Goal: Navigation & Orientation: Find specific page/section

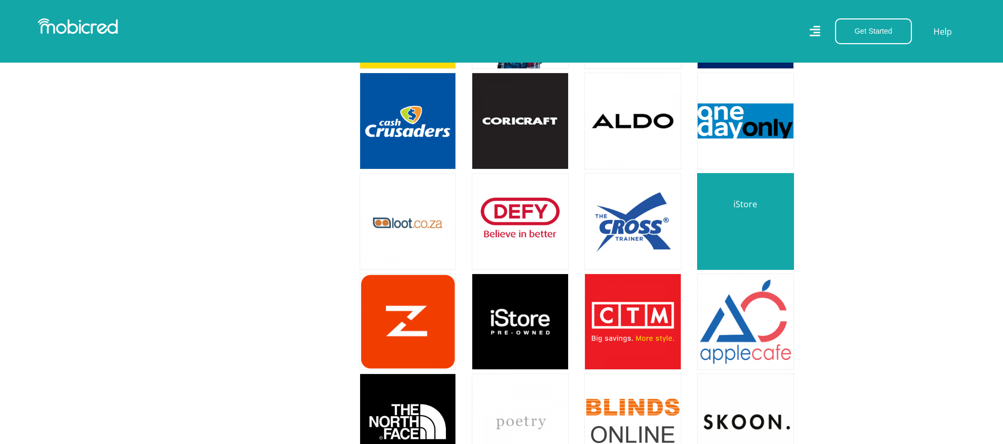
scroll to position [2106, 0]
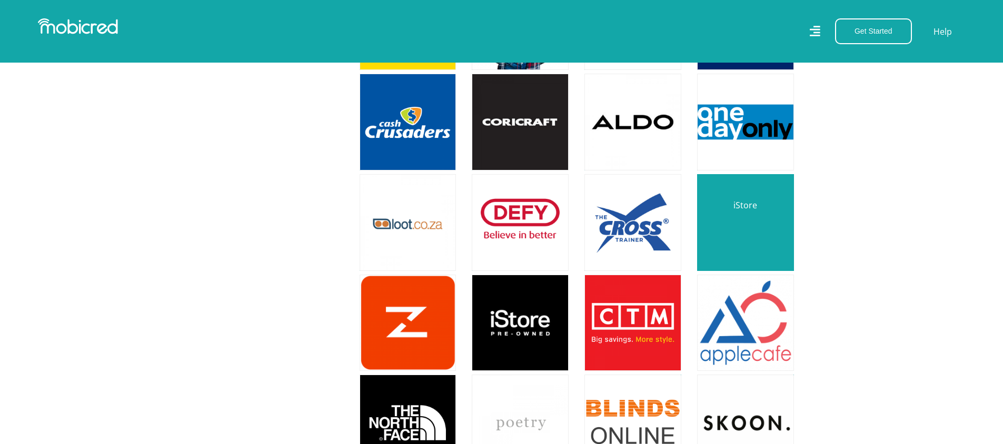
click at [748, 232] on link at bounding box center [746, 223] width 114 height 114
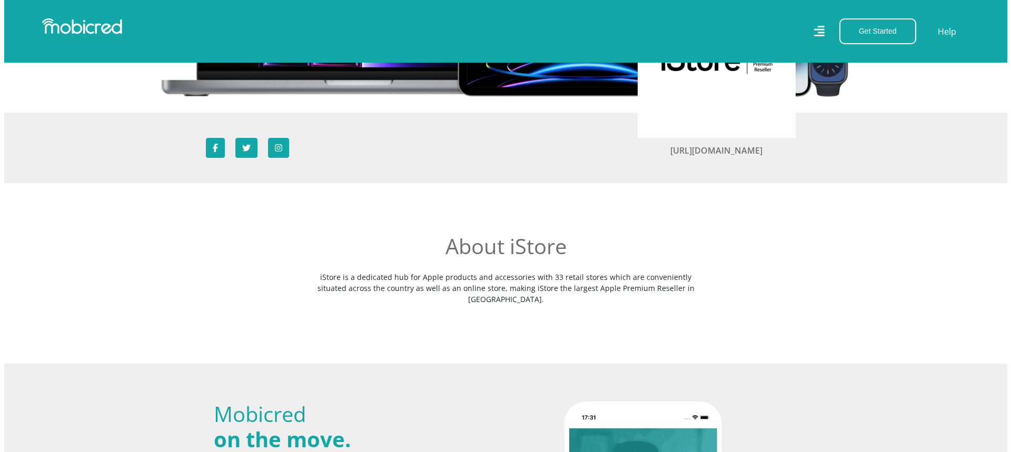
scroll to position [158, 0]
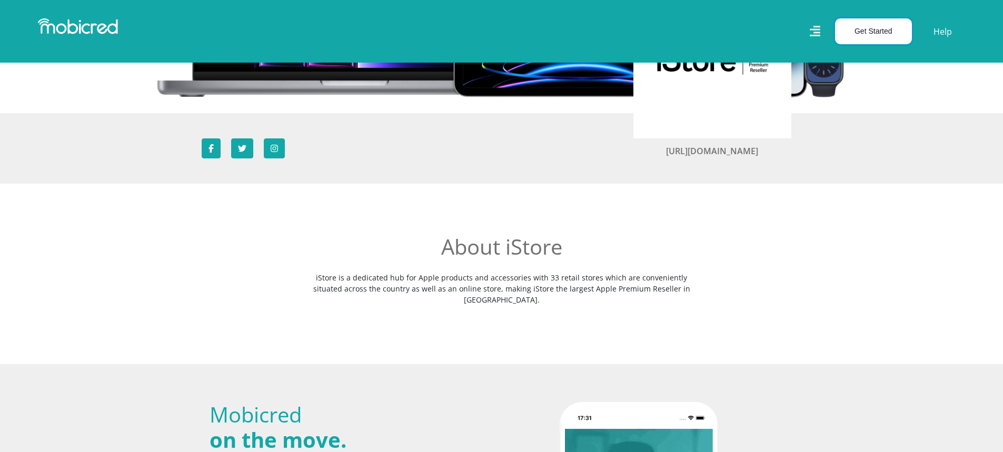
click at [868, 29] on button "Get Started" at bounding box center [873, 31] width 77 height 26
click at [818, 31] on icon at bounding box center [814, 31] width 11 height 15
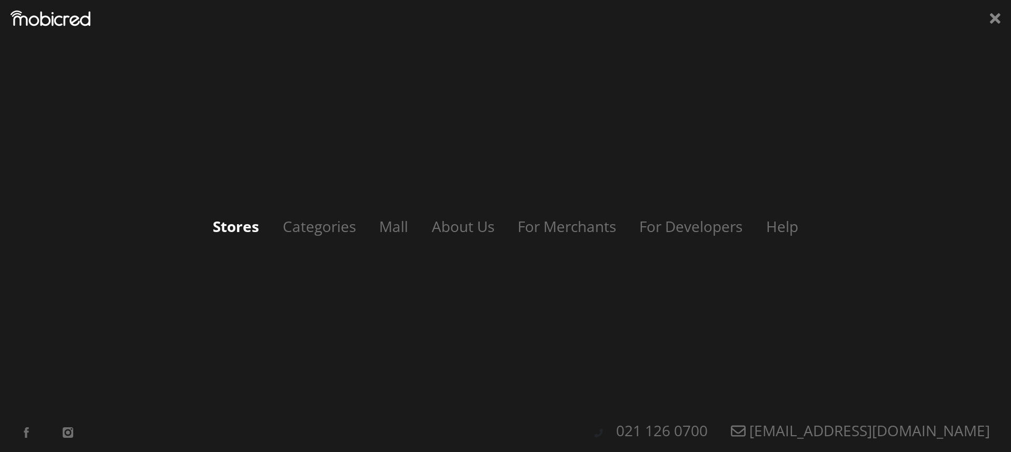
click at [234, 225] on link "Stores" at bounding box center [235, 226] width 67 height 20
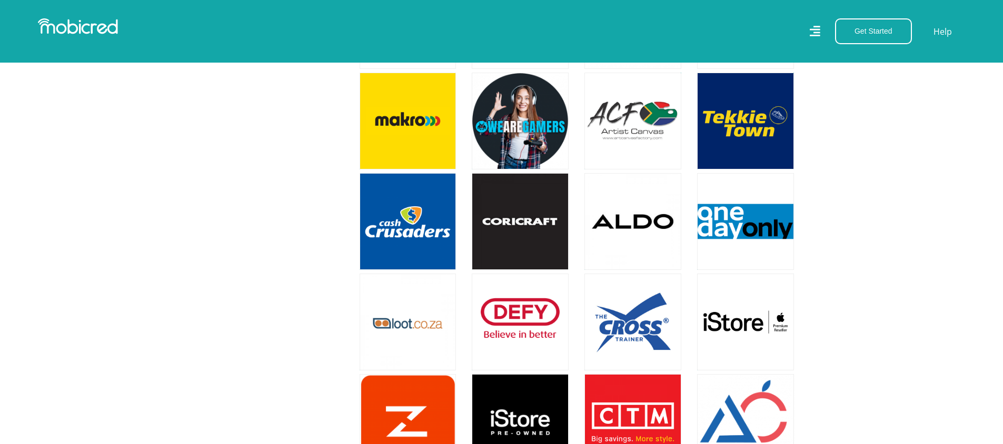
scroll to position [2106, 0]
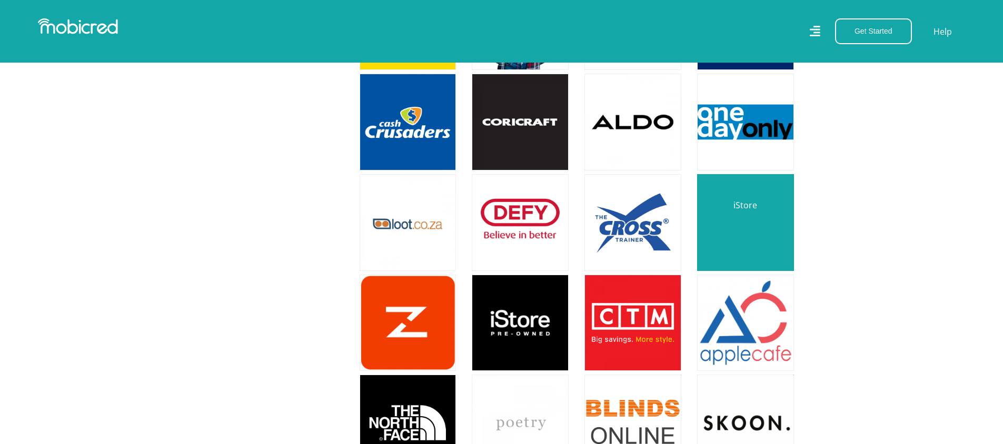
click at [735, 221] on link at bounding box center [746, 223] width 114 height 114
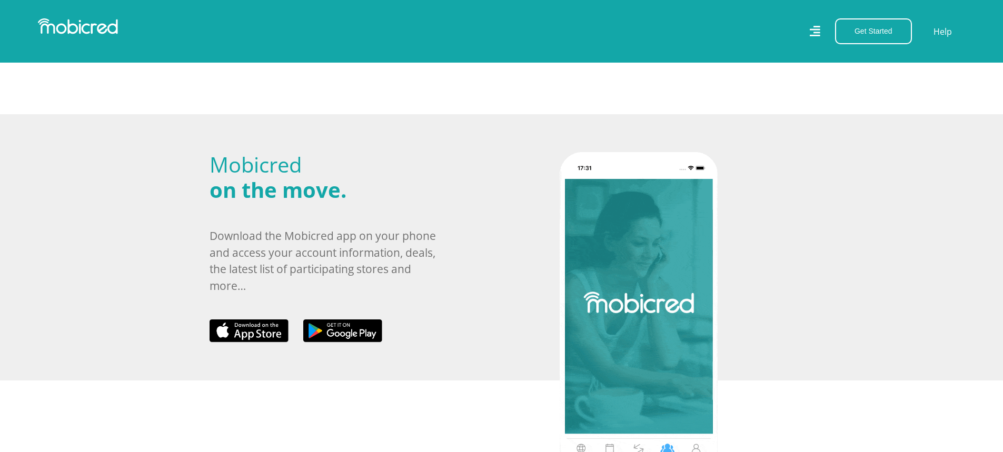
scroll to position [369, 0]
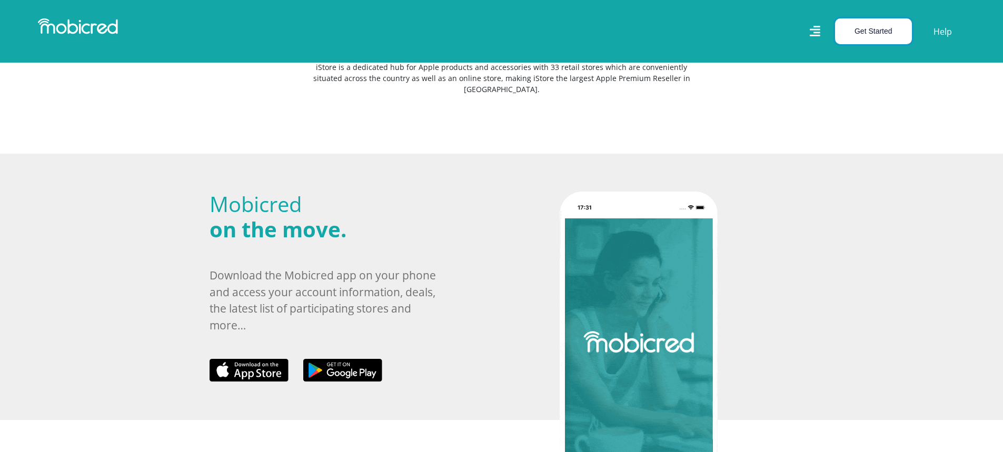
click at [864, 33] on button "Get Started" at bounding box center [873, 31] width 77 height 26
click at [836, 25] on div "Get Started Open an Account Account Holder Login" at bounding box center [871, 31] width 96 height 26
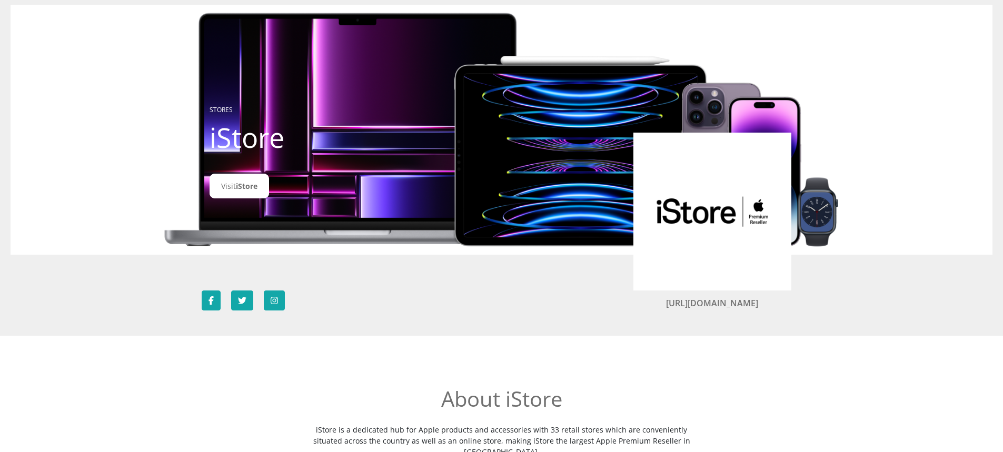
scroll to position [0, 0]
